Goal: Task Accomplishment & Management: Complete application form

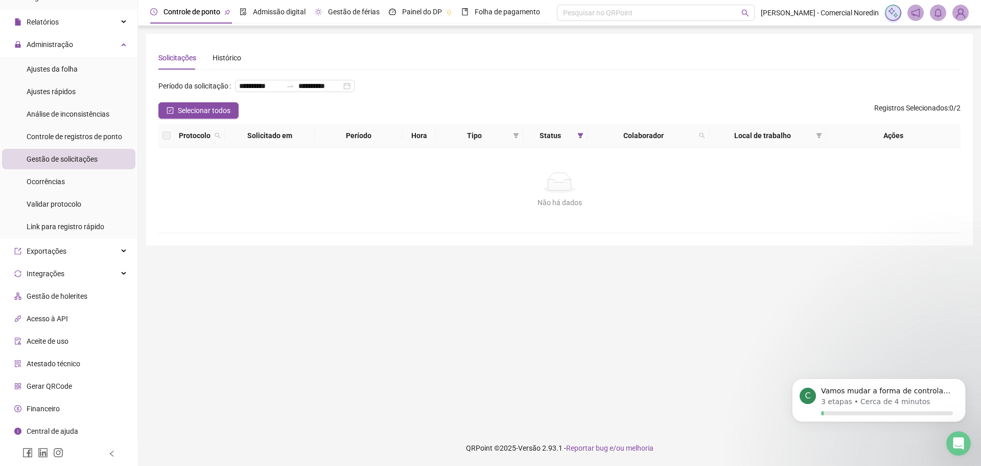
scroll to position [1695, 0]
click at [419, 15] on span "Painel do DP" at bounding box center [422, 12] width 40 height 8
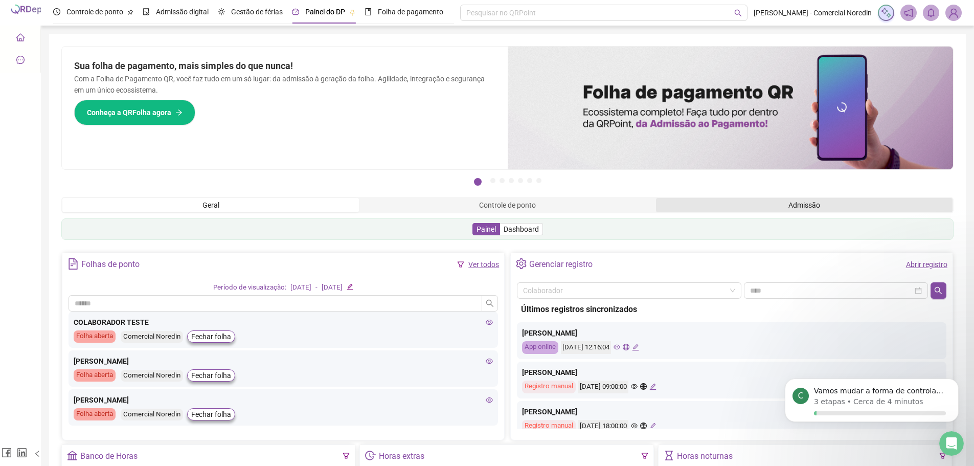
click at [794, 207] on div "Admissão" at bounding box center [804, 205] width 296 height 14
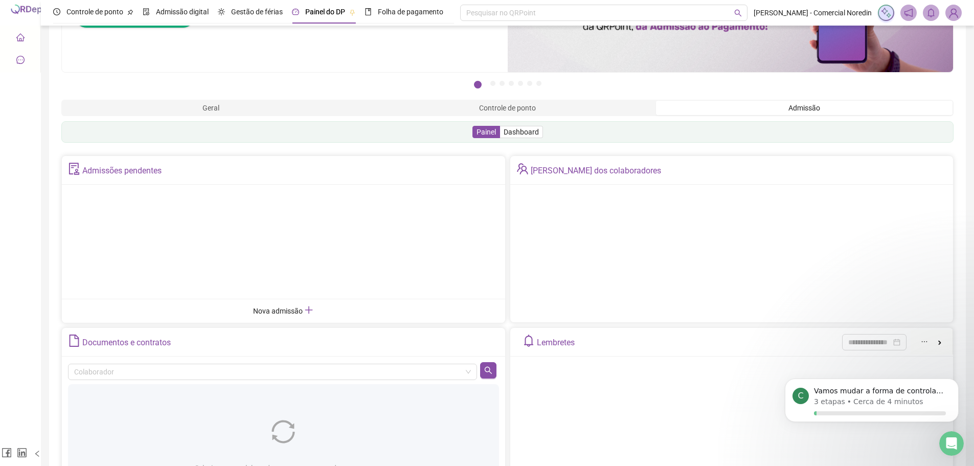
scroll to position [102, 0]
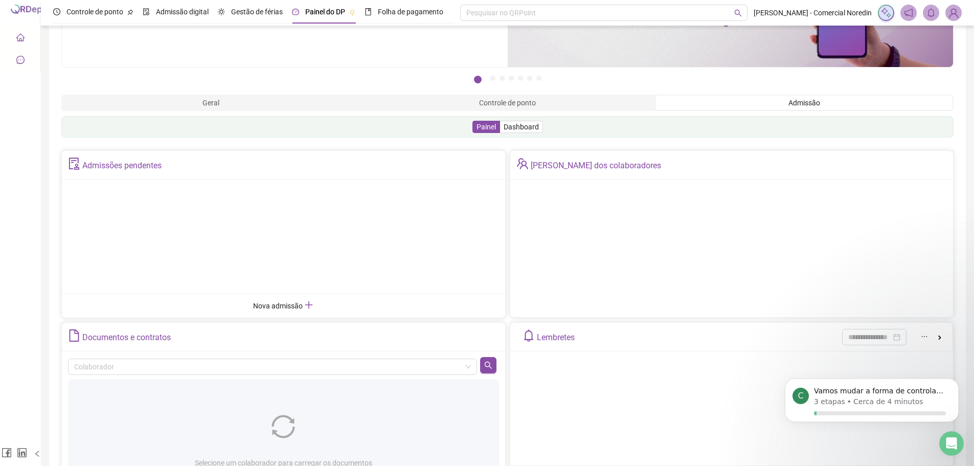
click at [292, 313] on ul "Nova admissão" at bounding box center [283, 305] width 443 height 24
click at [294, 310] on span "Nova admissão" at bounding box center [283, 306] width 60 height 8
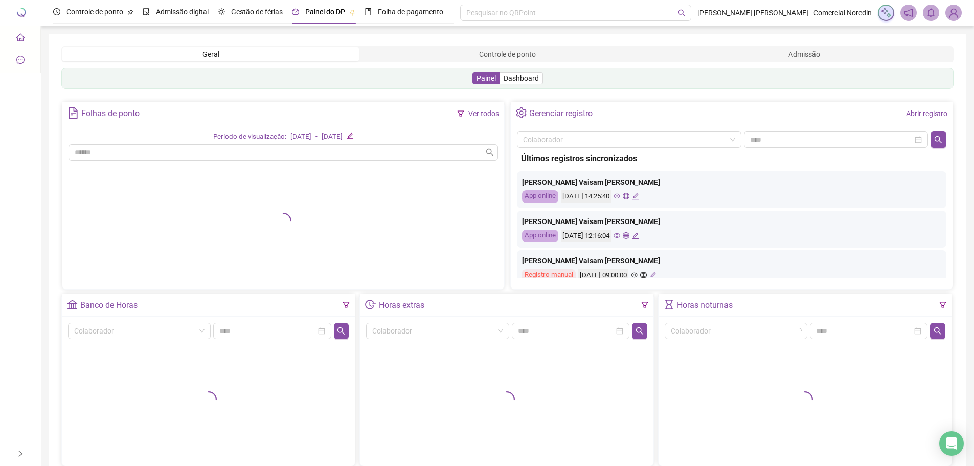
click at [23, 12] on div at bounding box center [102, 13] width 204 height 26
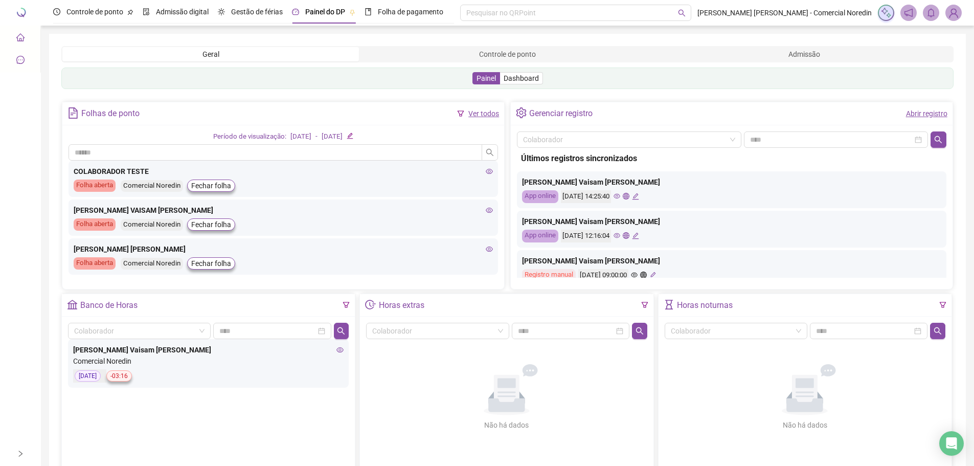
click at [21, 41] on icon "home" at bounding box center [20, 37] width 8 height 8
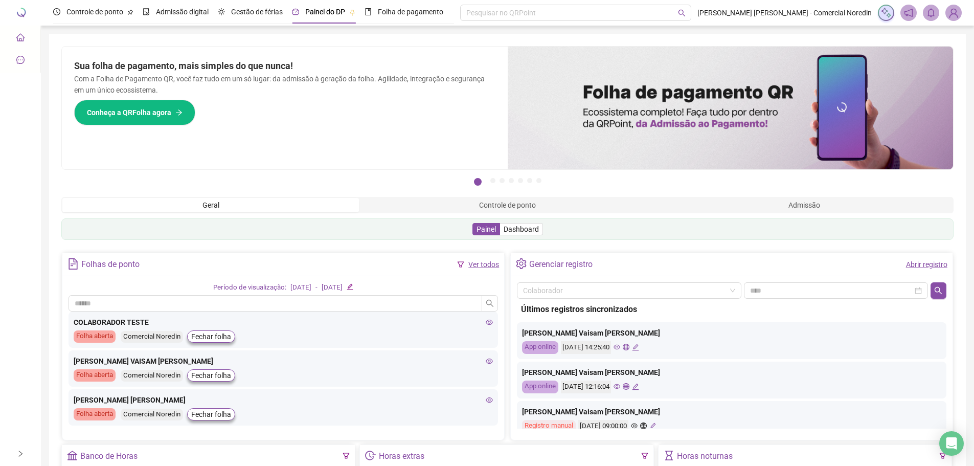
click at [22, 12] on div at bounding box center [102, 13] width 204 height 26
click at [87, 15] on span "Controle de ponto" at bounding box center [94, 12] width 57 height 8
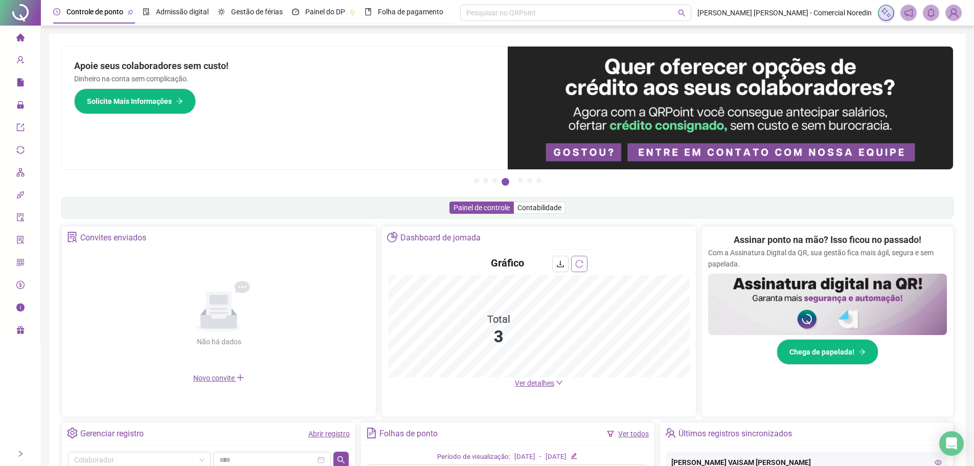
click at [580, 262] on icon "reload" at bounding box center [579, 264] width 8 height 8
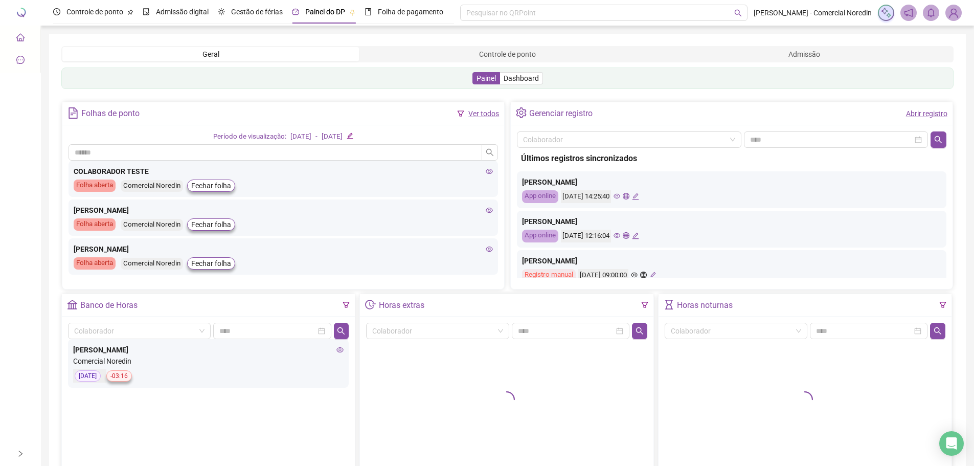
drag, startPoint x: 601, startPoint y: 197, endPoint x: 626, endPoint y: 197, distance: 25.0
click at [611, 197] on div "[DATE] 14:25:40" at bounding box center [586, 196] width 50 height 13
